Goal: Information Seeking & Learning: Learn about a topic

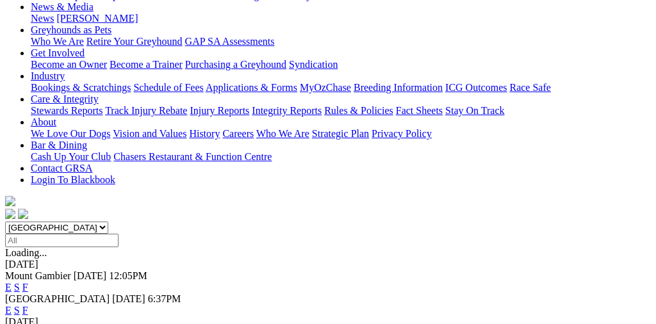
scroll to position [197, 0]
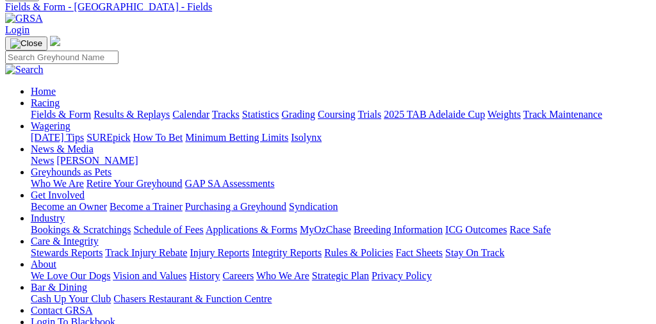
scroll to position [52, 0]
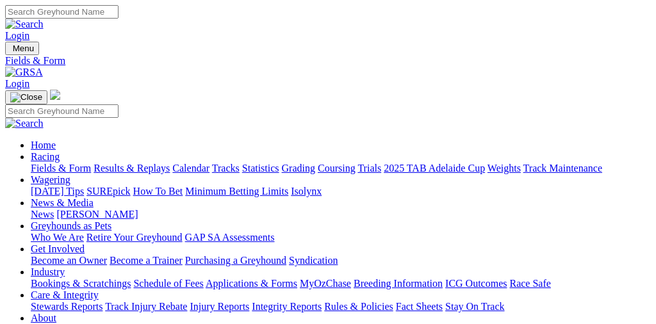
scroll to position [197, 0]
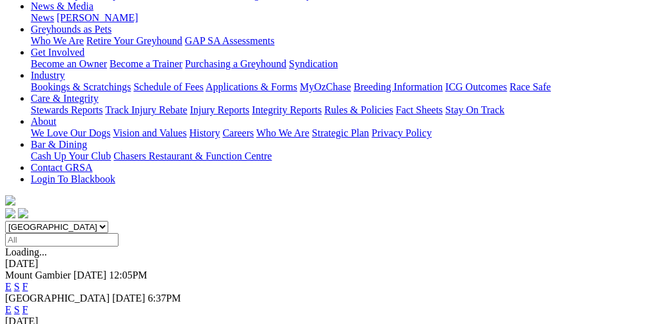
click at [28, 281] on link "F" at bounding box center [25, 286] width 6 height 11
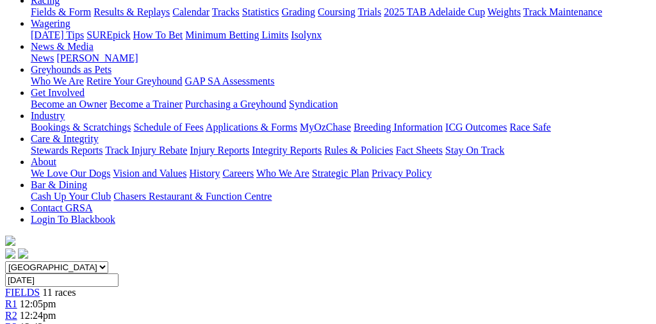
scroll to position [152, 0]
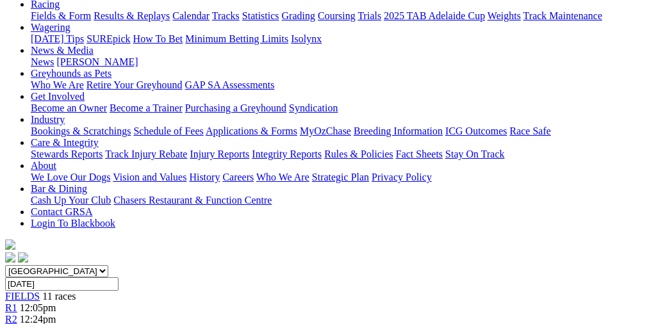
click at [17, 302] on link "R1" at bounding box center [11, 307] width 12 height 11
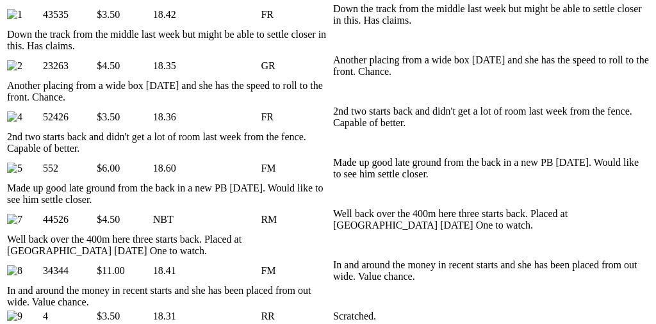
scroll to position [699, 0]
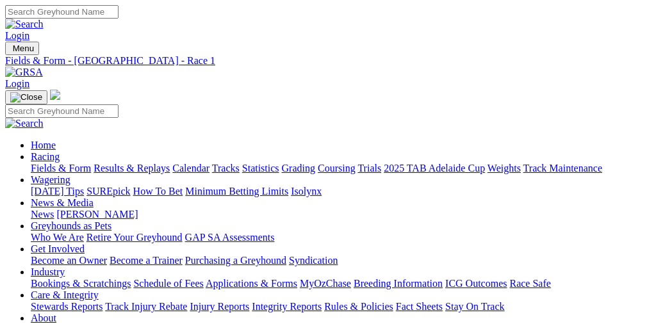
scroll to position [0, 0]
